Goal: Task Accomplishment & Management: Use online tool/utility

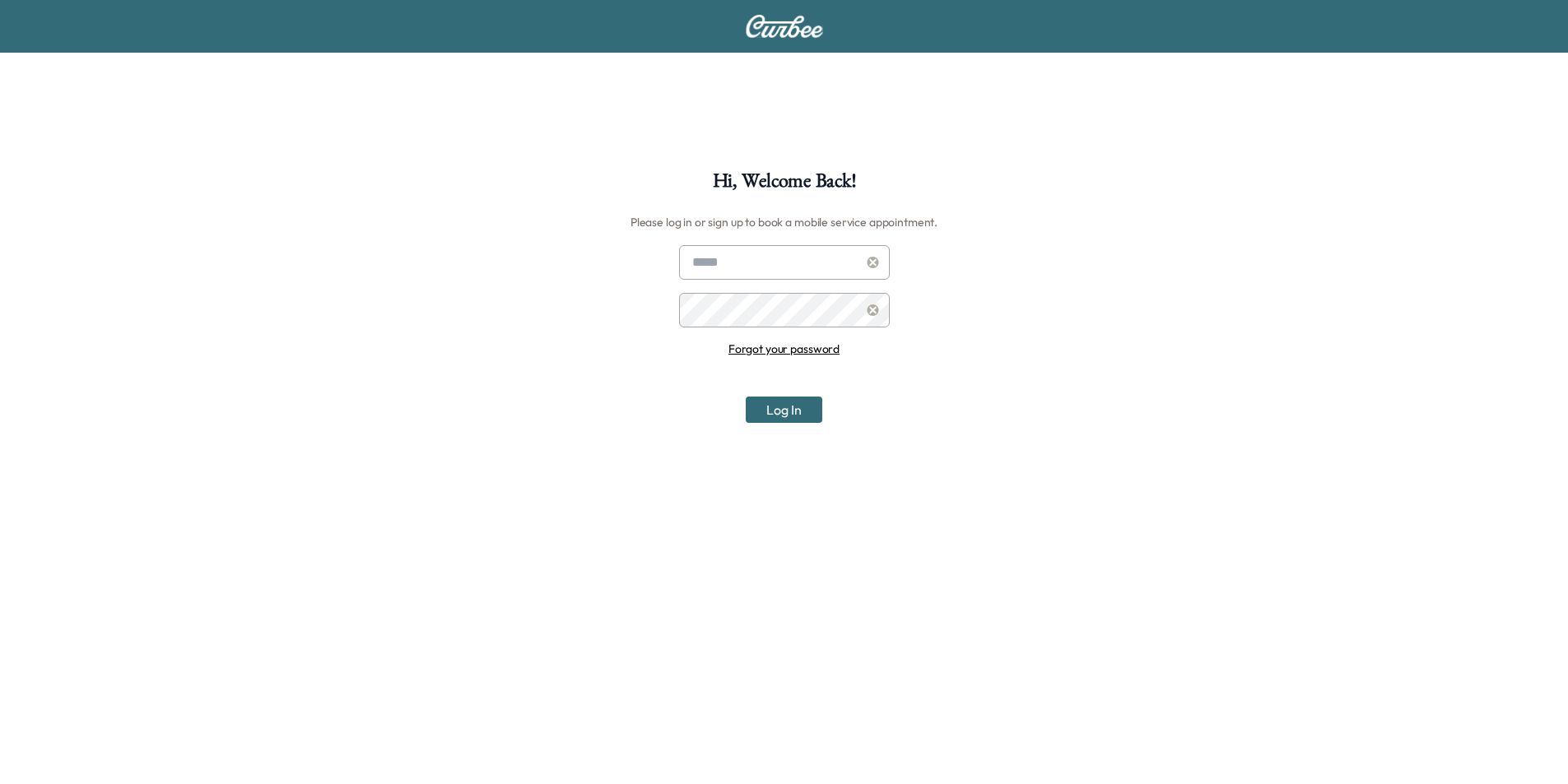
click at [726, 261] on input "text" at bounding box center [784, 263] width 211 height 35
type input "**********"
click at [804, 411] on button "Log In" at bounding box center [784, 410] width 77 height 26
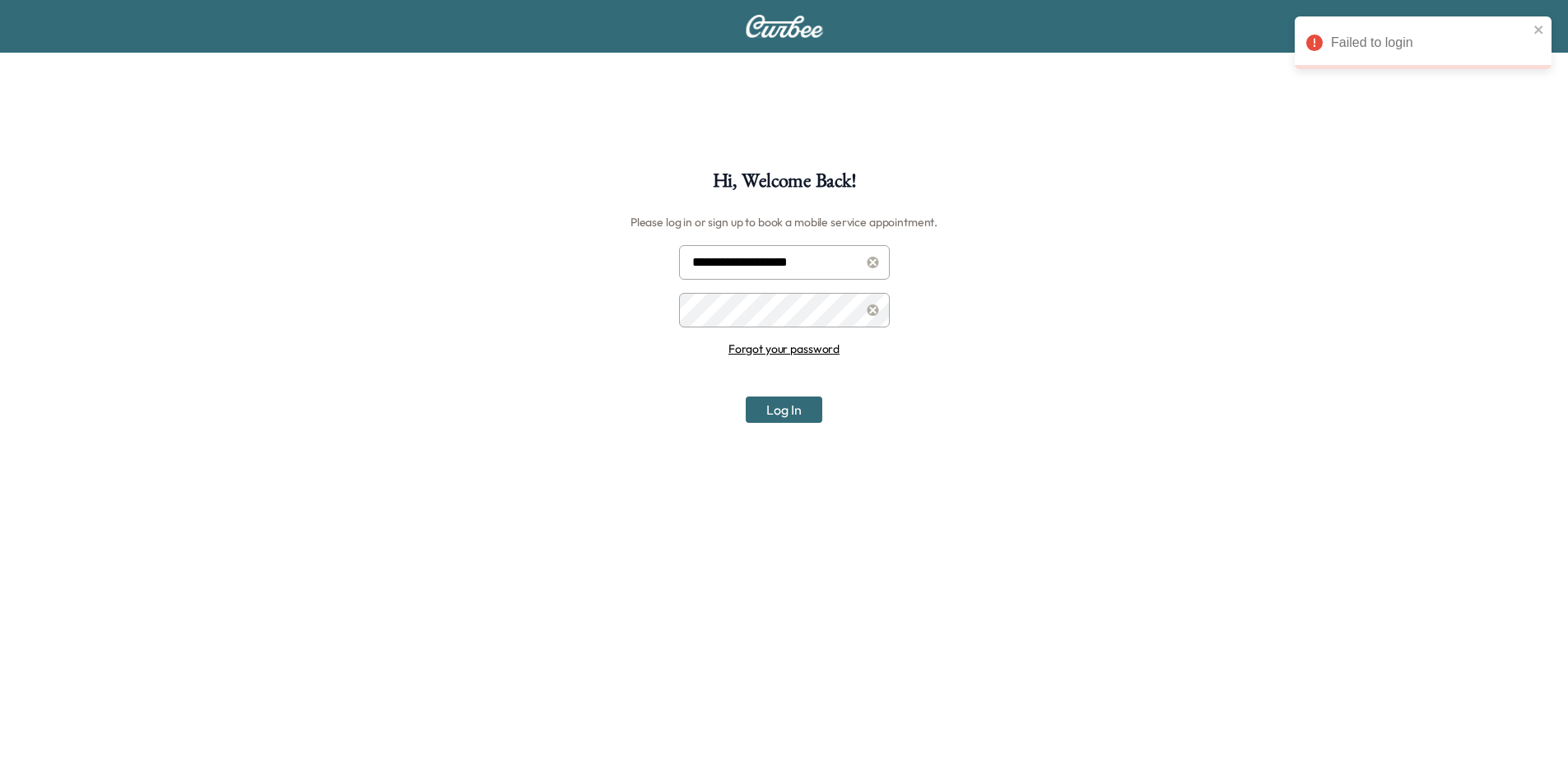
click at [649, 310] on div "**********" at bounding box center [784, 563] width 1568 height 784
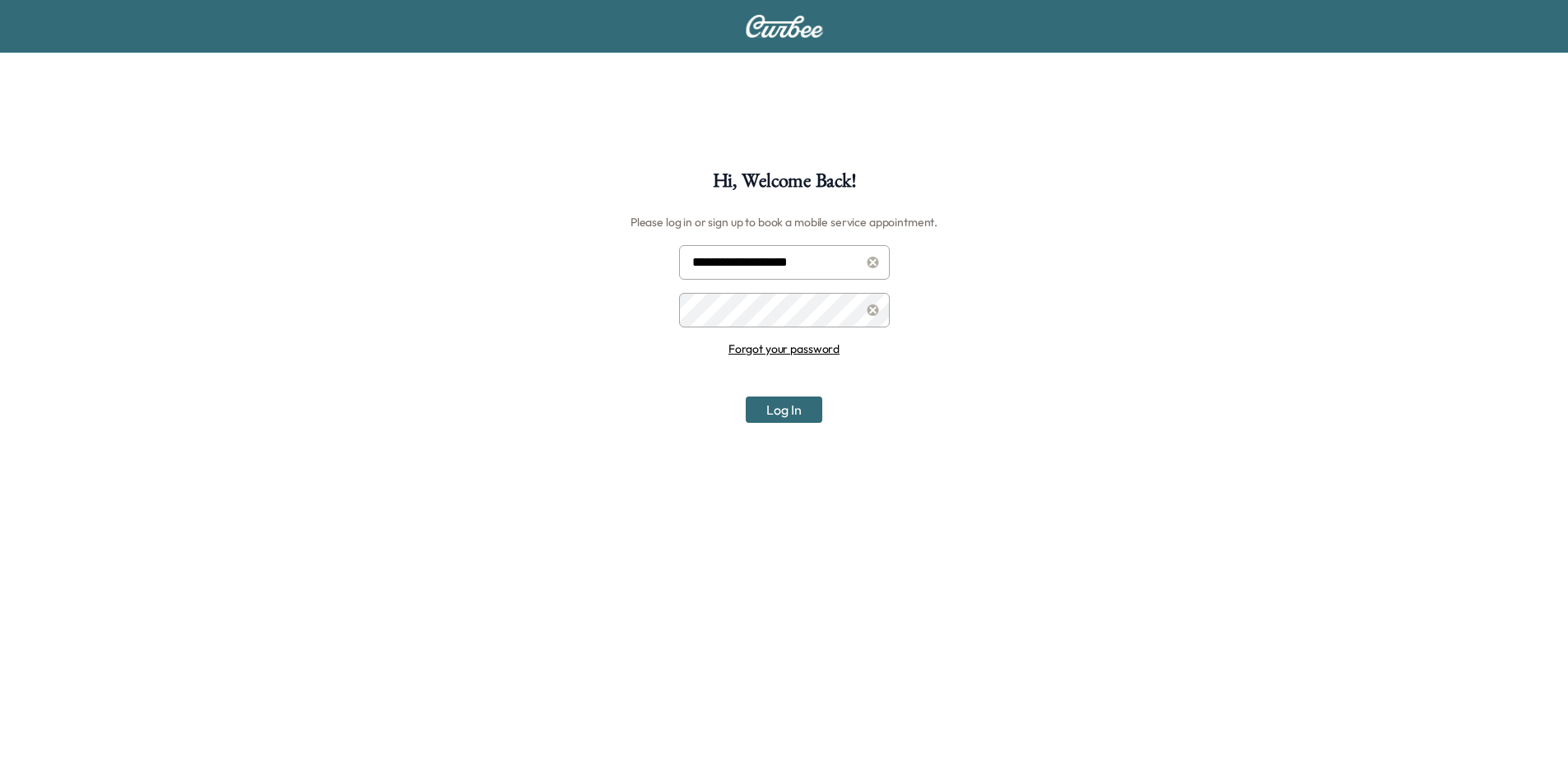
click at [798, 407] on button "Log In" at bounding box center [784, 410] width 77 height 26
click at [645, 316] on div "**********" at bounding box center [784, 563] width 1568 height 784
click at [746, 397] on button "Log In" at bounding box center [784, 410] width 77 height 26
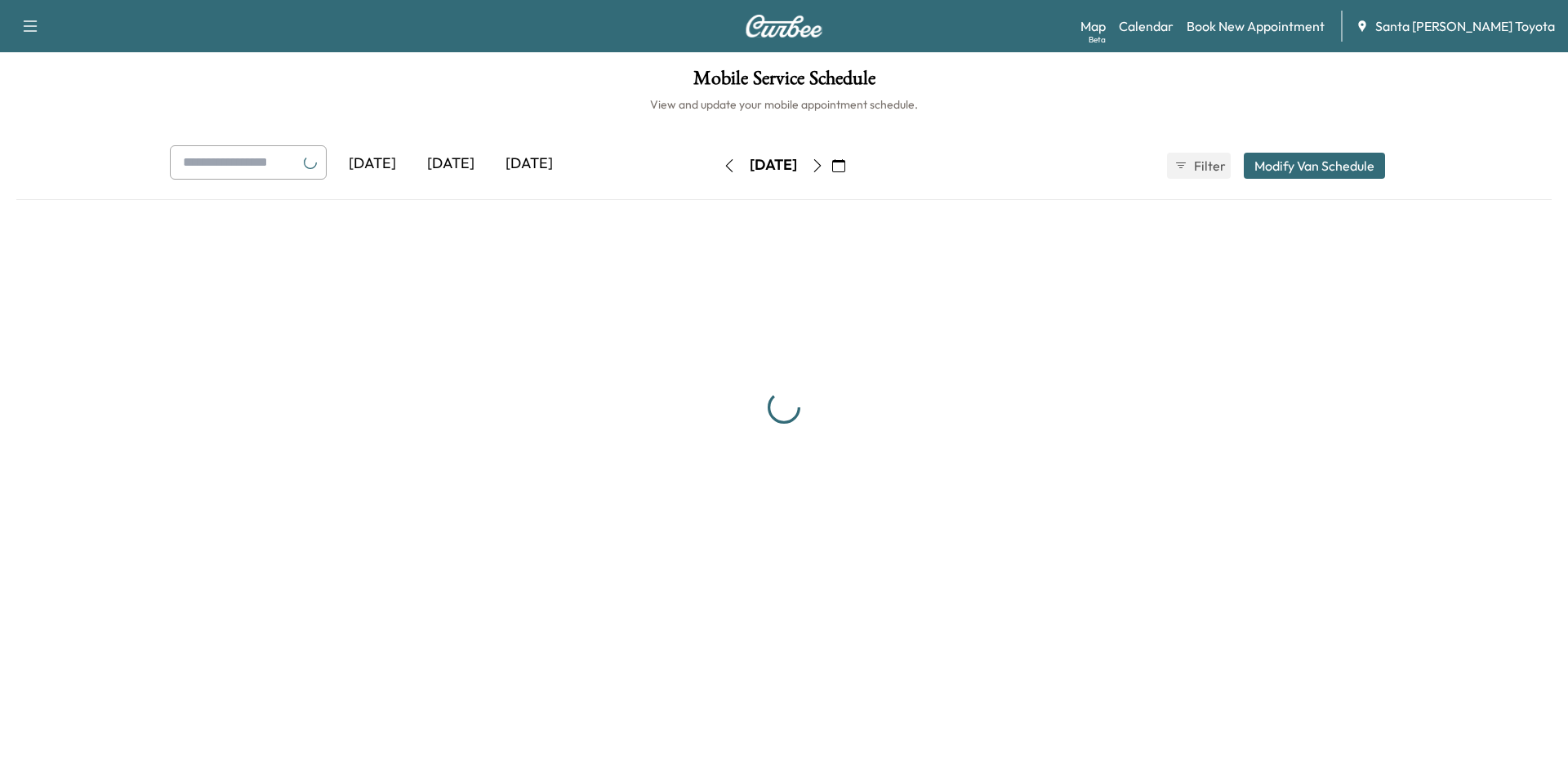
click at [824, 164] on icon "button" at bounding box center [817, 165] width 13 height 13
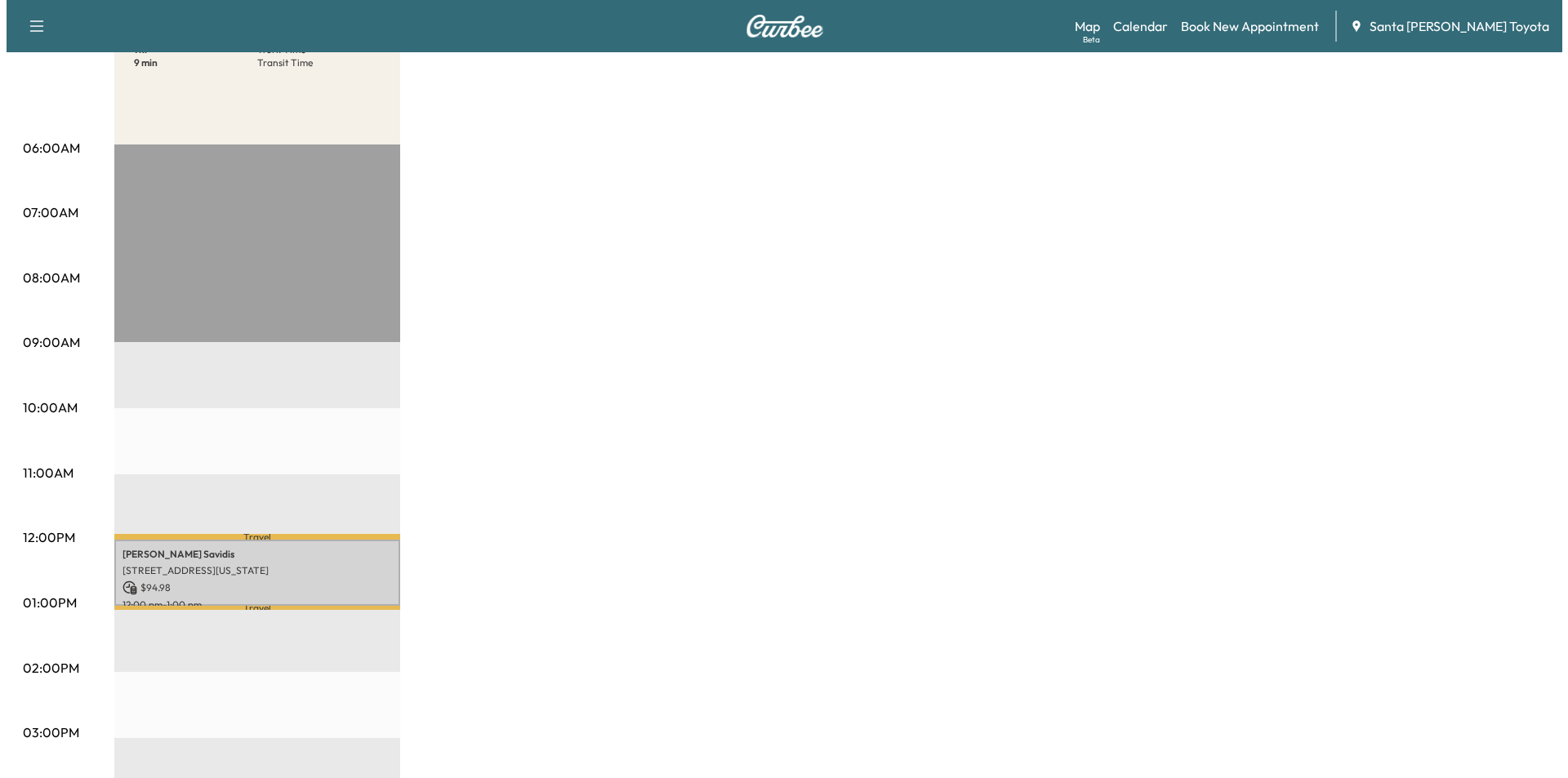
scroll to position [245, 0]
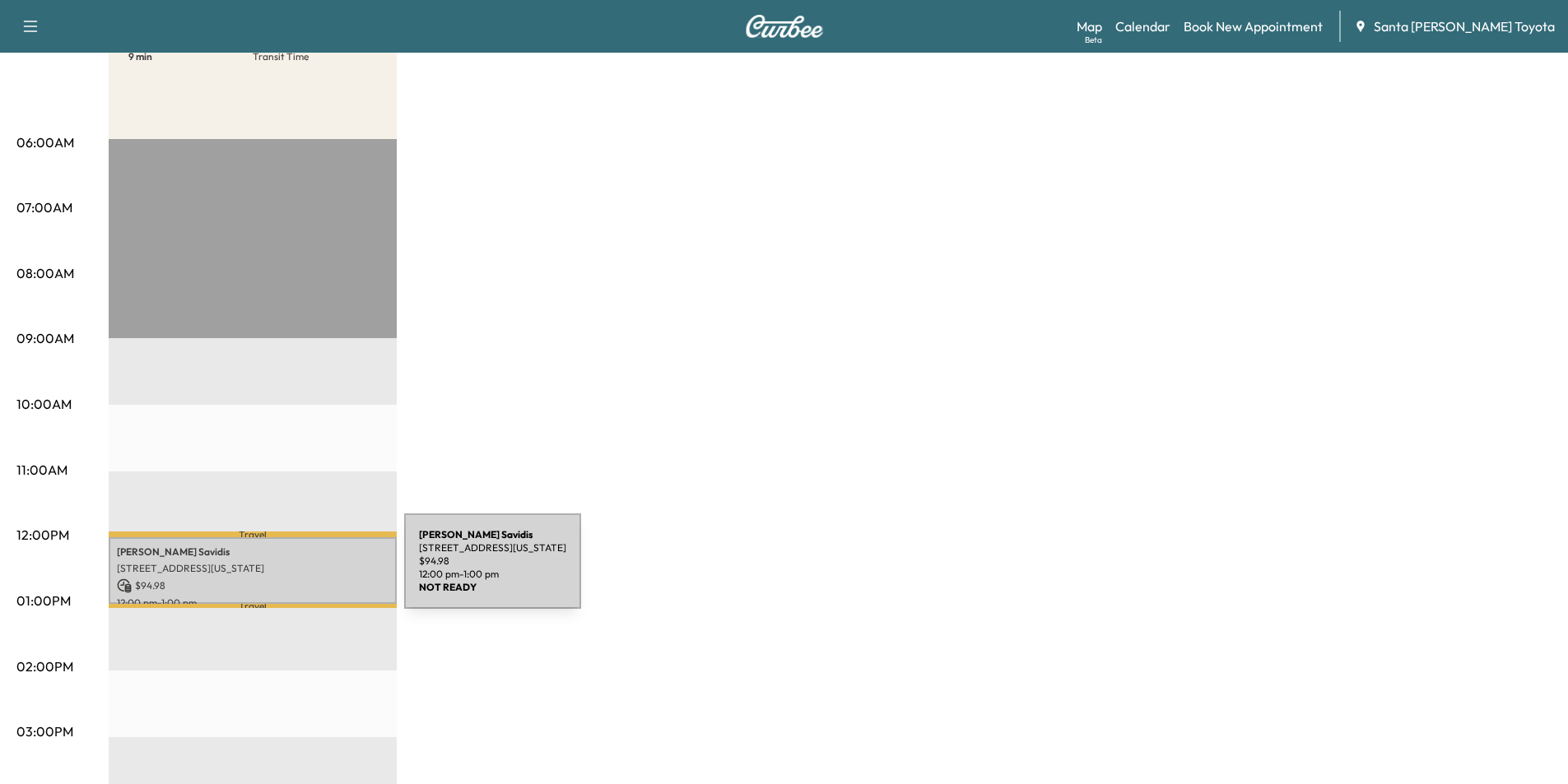
click at [280, 571] on div "[PERSON_NAME] [STREET_ADDRESS][US_STATE] $ 94.98 12:00 pm - 1:00 pm" at bounding box center [252, 570] width 288 height 67
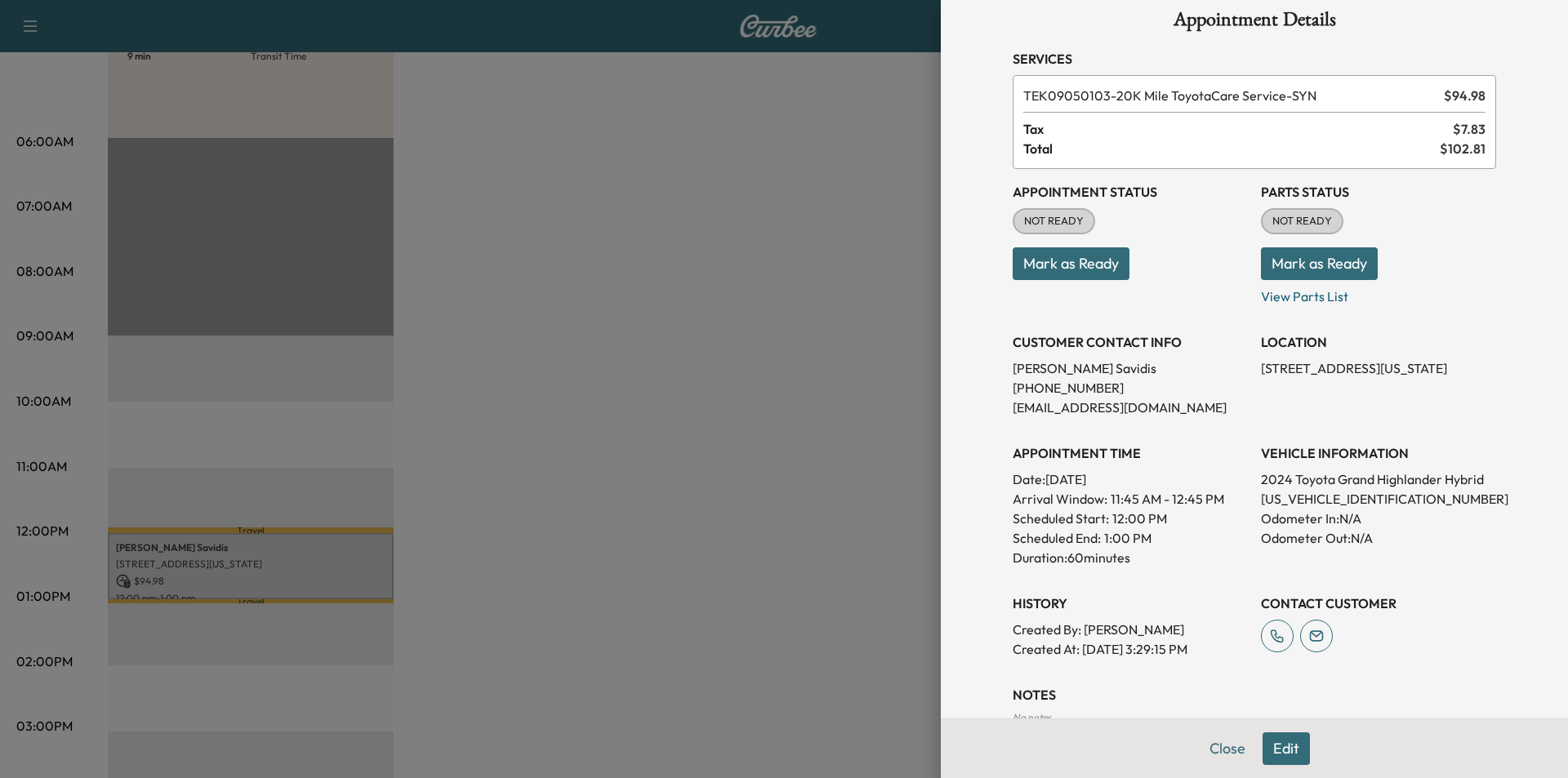
scroll to position [0, 0]
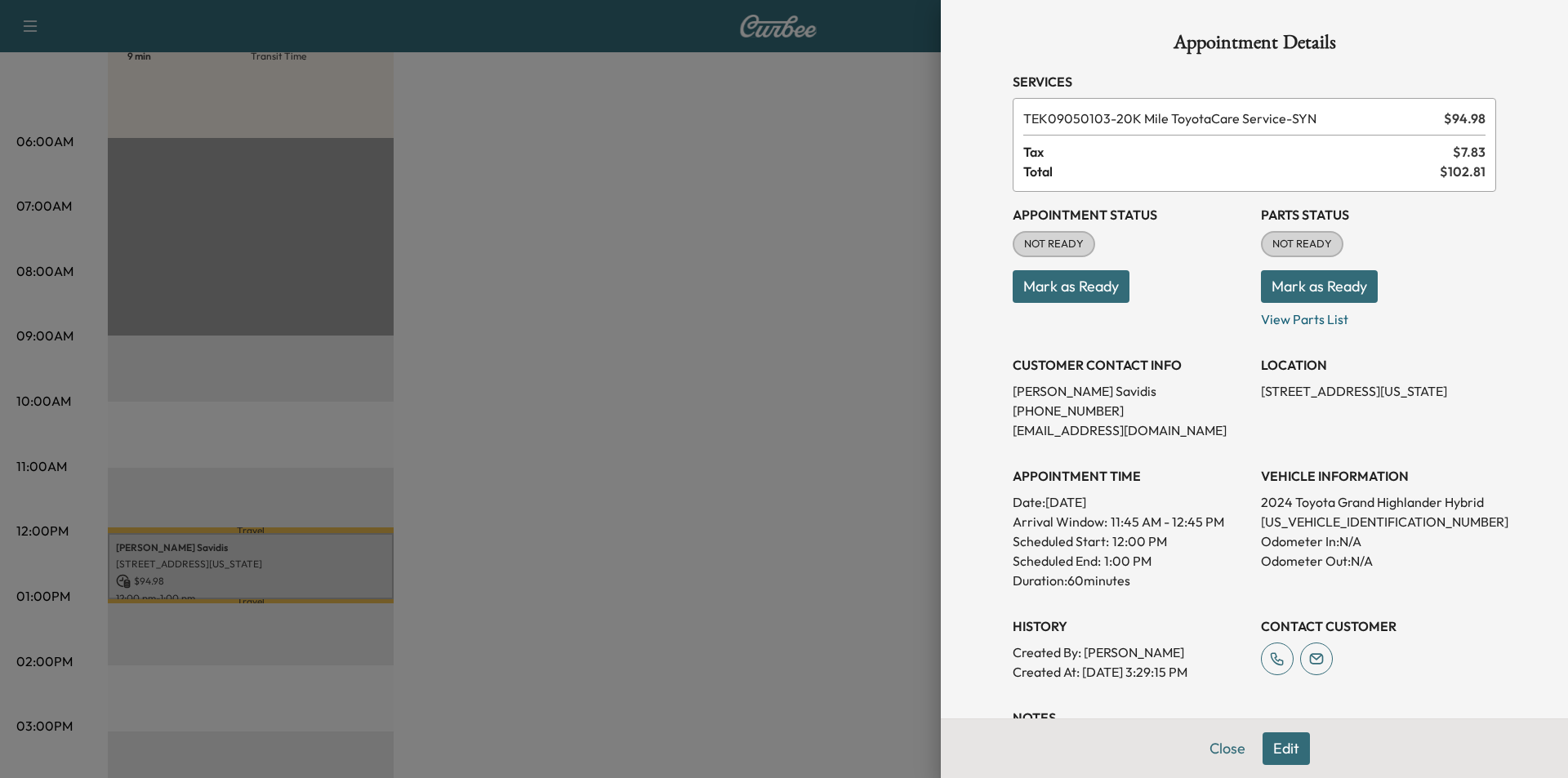
click at [1050, 287] on button "Mark as Ready" at bounding box center [1070, 287] width 117 height 33
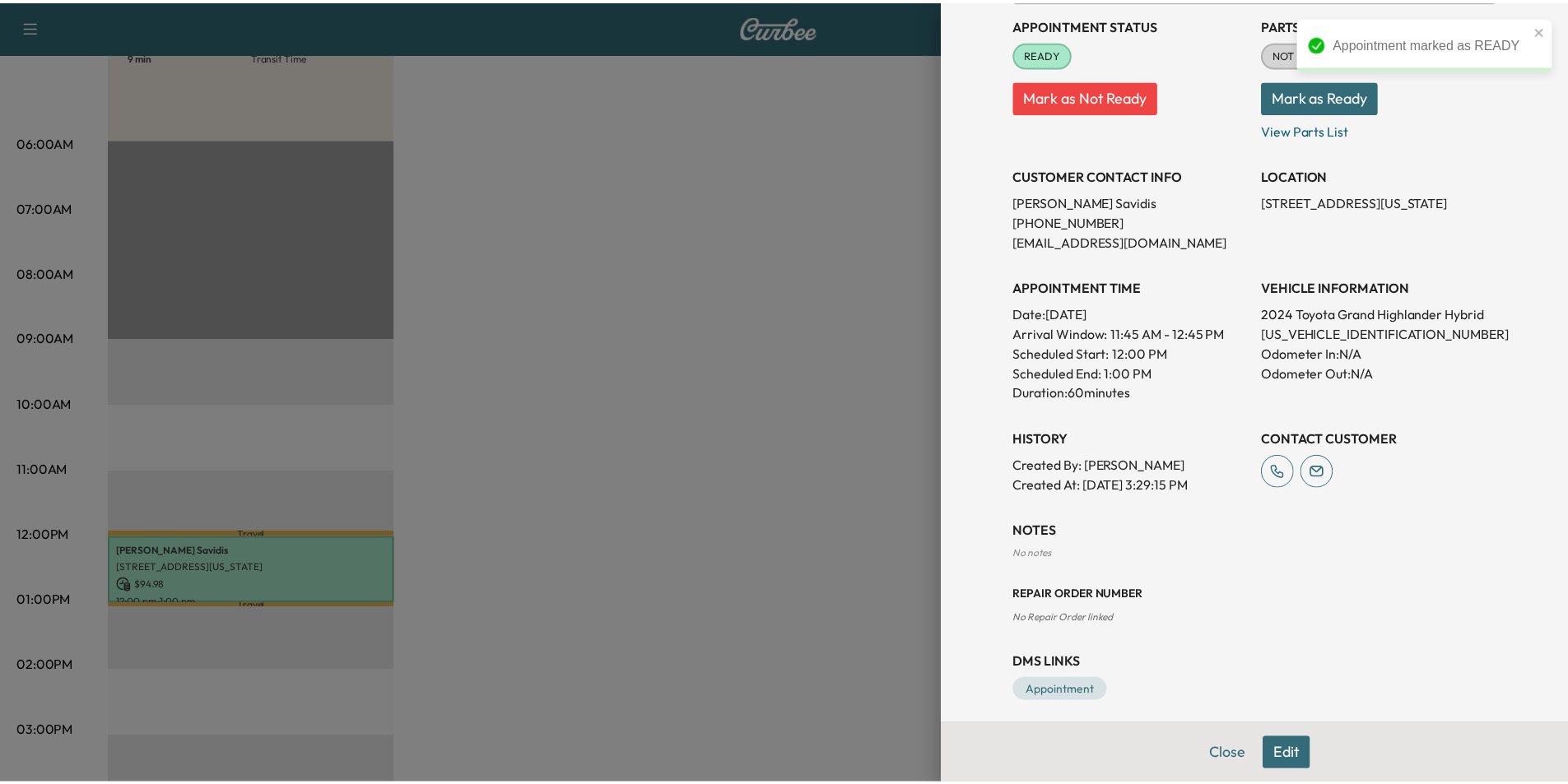
scroll to position [204, 0]
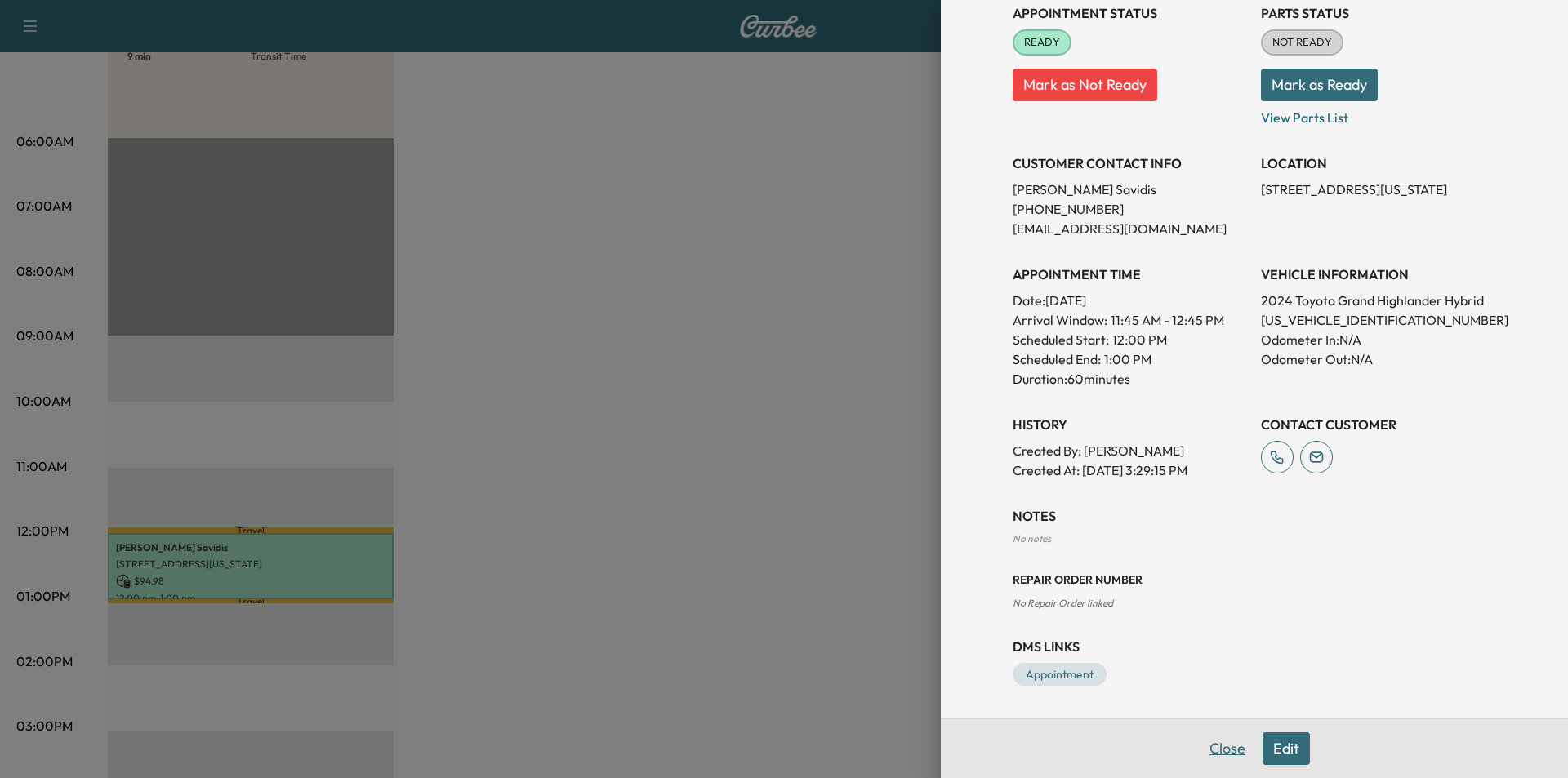
click at [1211, 747] on button "Close" at bounding box center [1228, 749] width 57 height 33
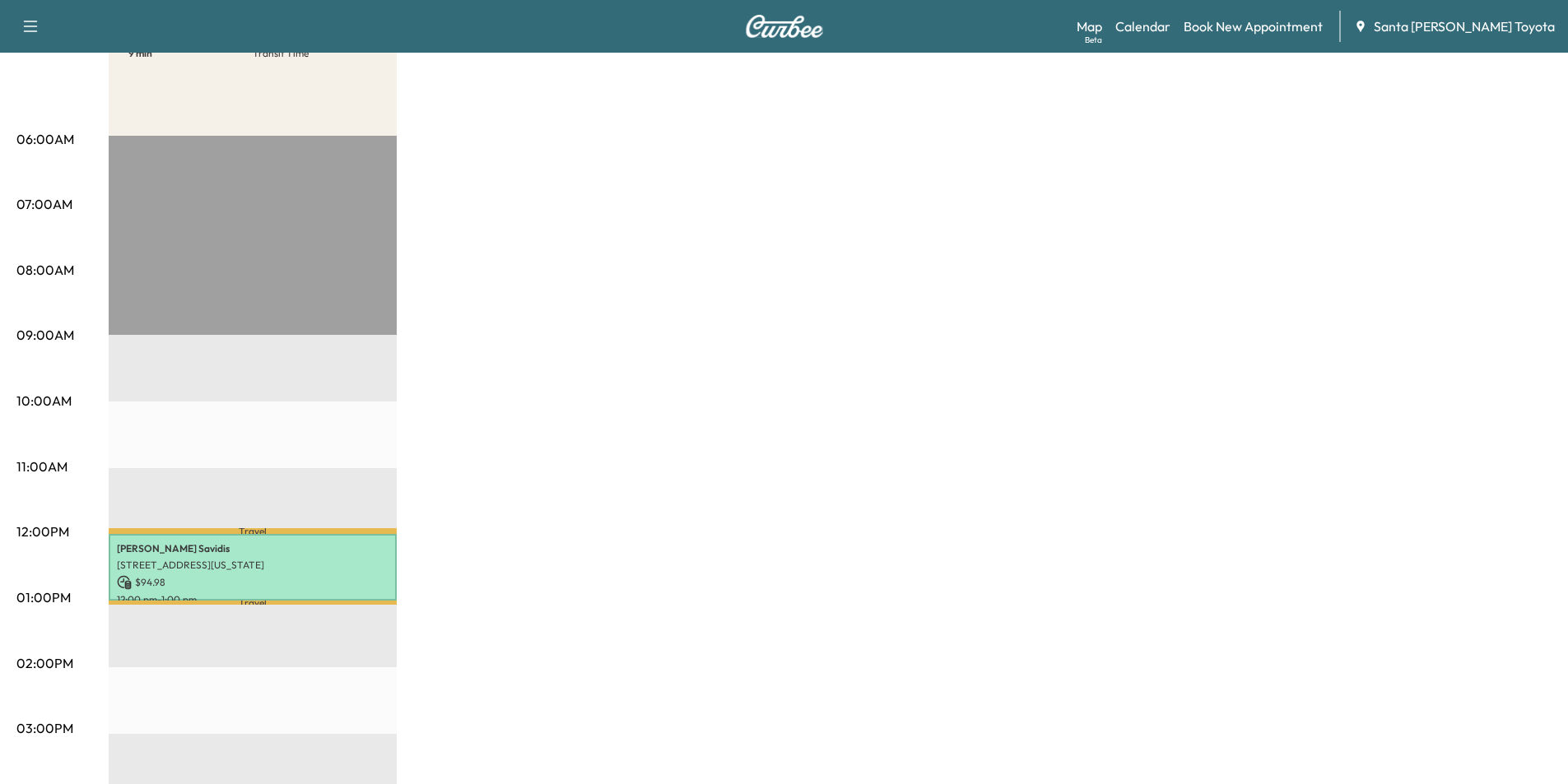
scroll to position [247, 0]
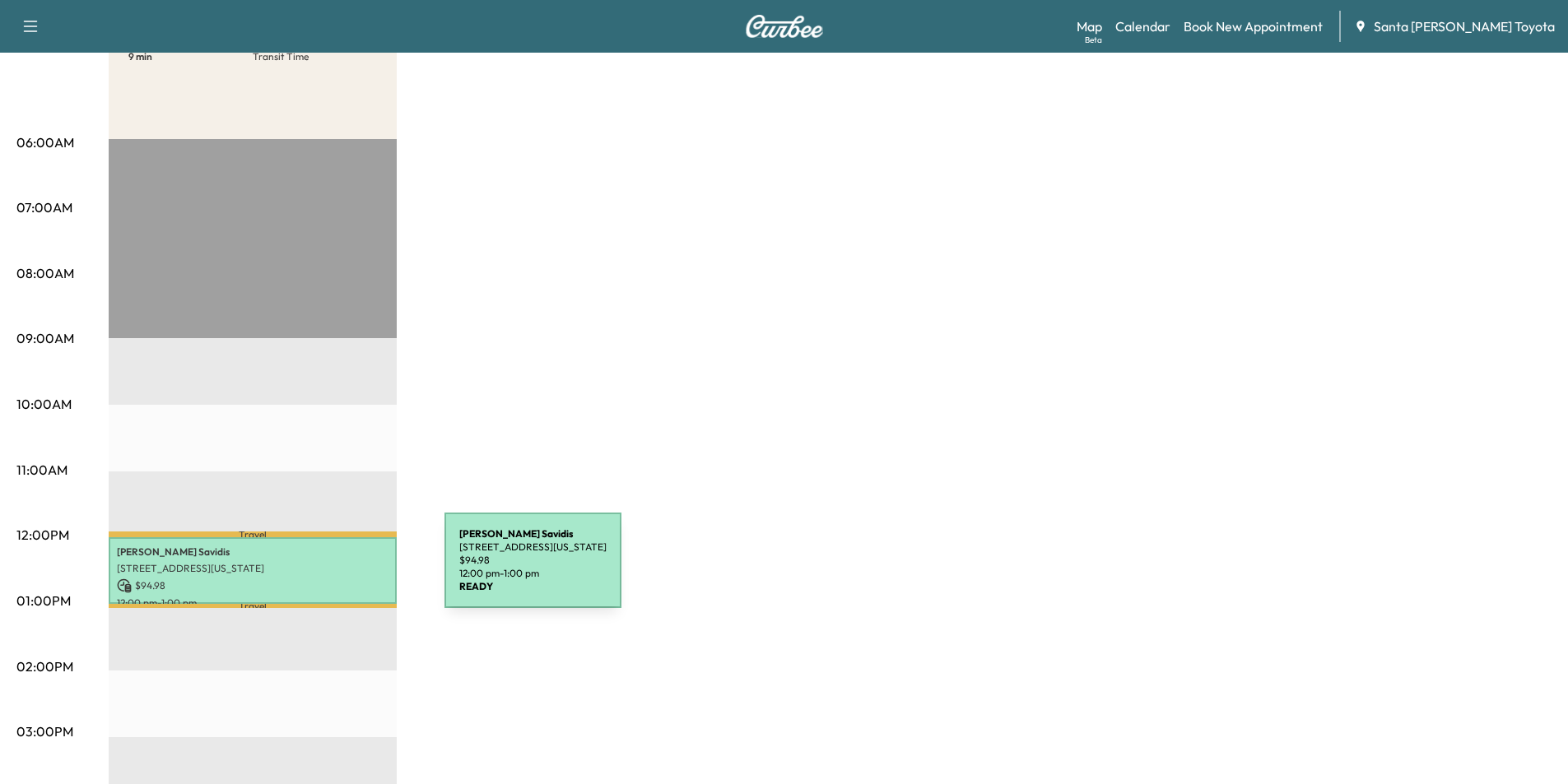
click at [321, 570] on p "[STREET_ADDRESS][US_STATE]" at bounding box center [252, 568] width 272 height 13
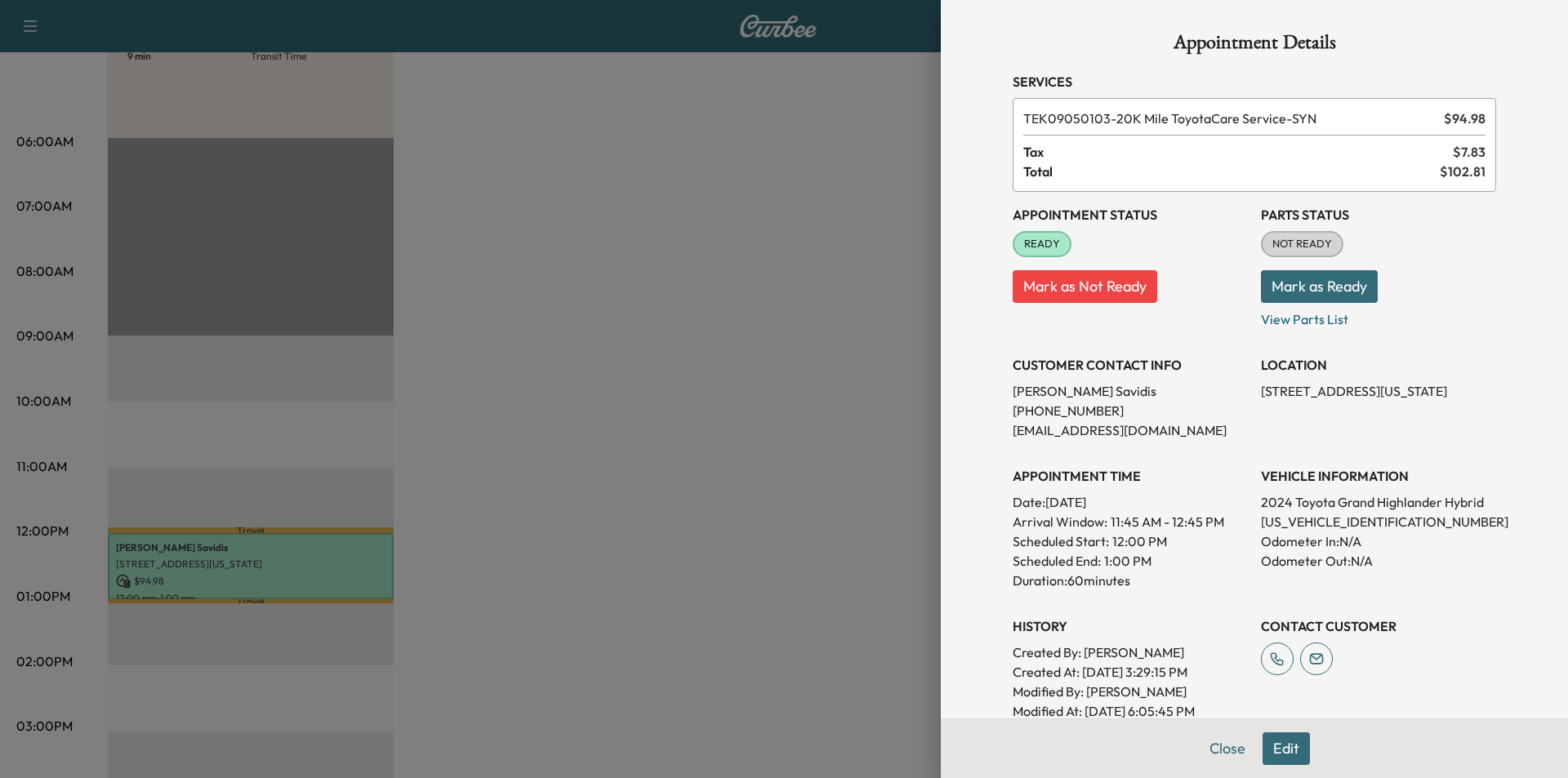
click at [811, 471] on div at bounding box center [784, 389] width 1568 height 778
